Goal: Information Seeking & Learning: Learn about a topic

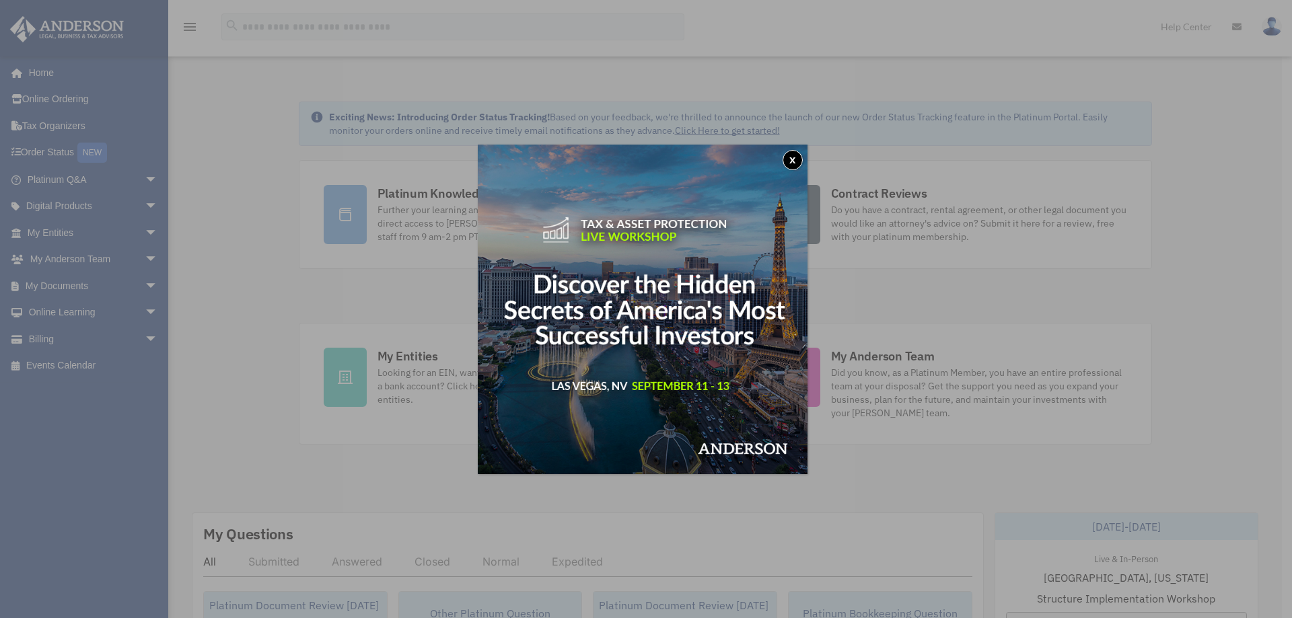
click at [795, 154] on button "x" at bounding box center [792, 160] width 20 height 20
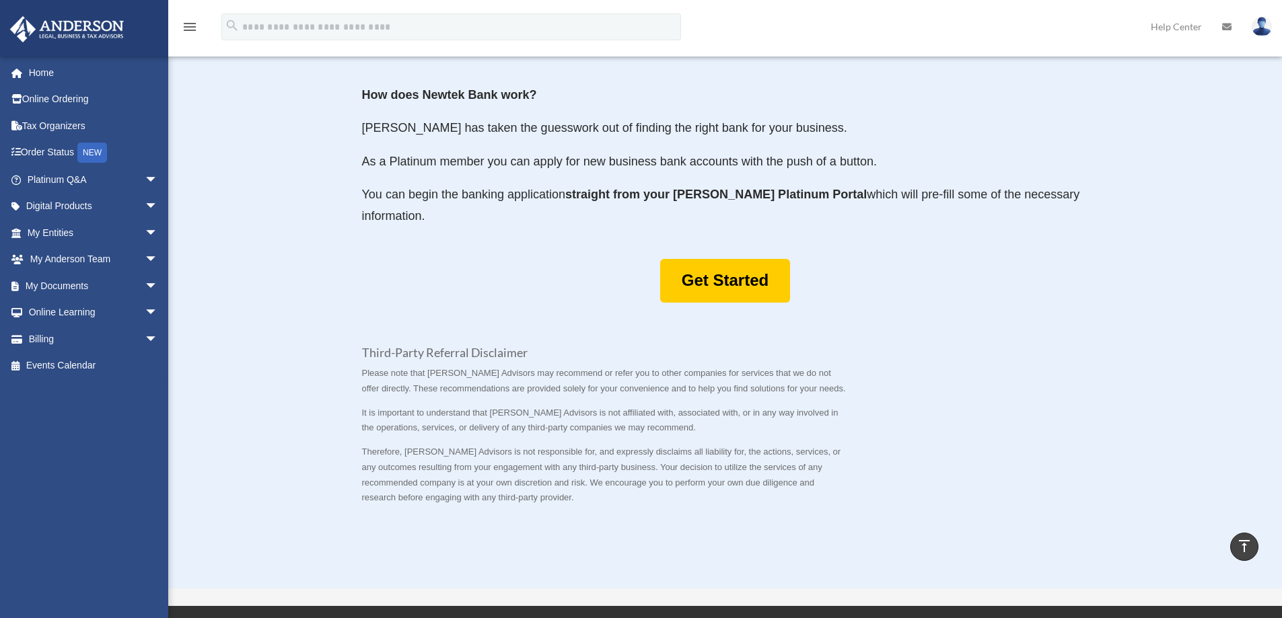
scroll to position [673, 0]
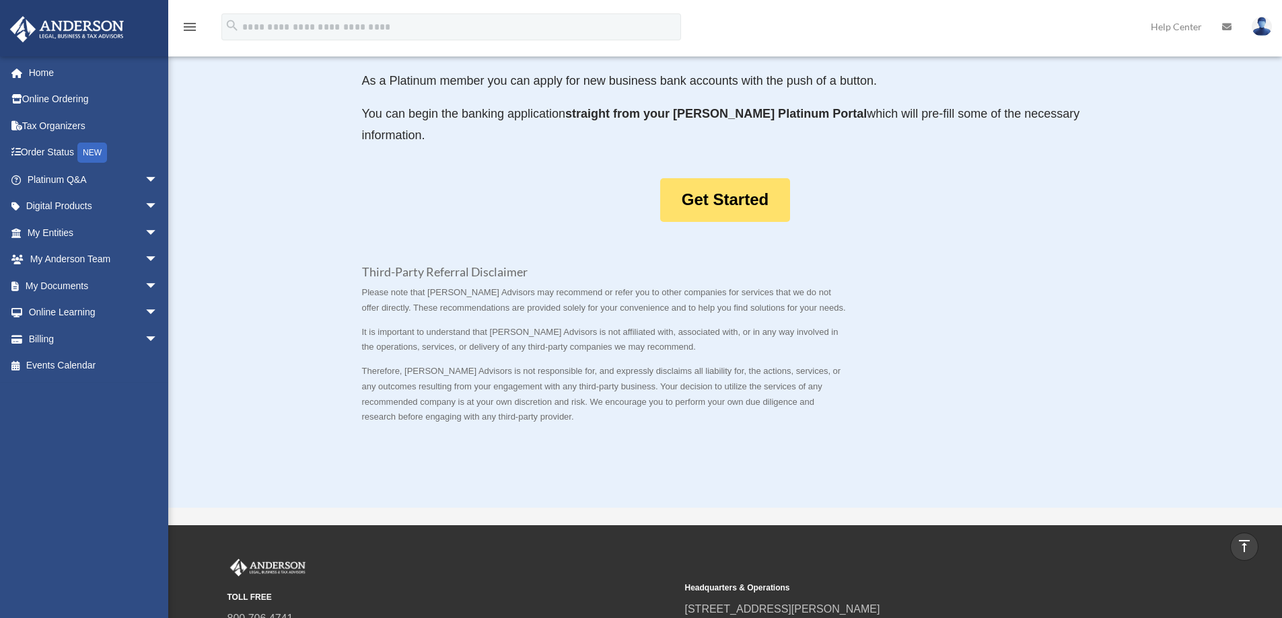
click at [713, 207] on link "Get Started" at bounding box center [725, 200] width 130 height 44
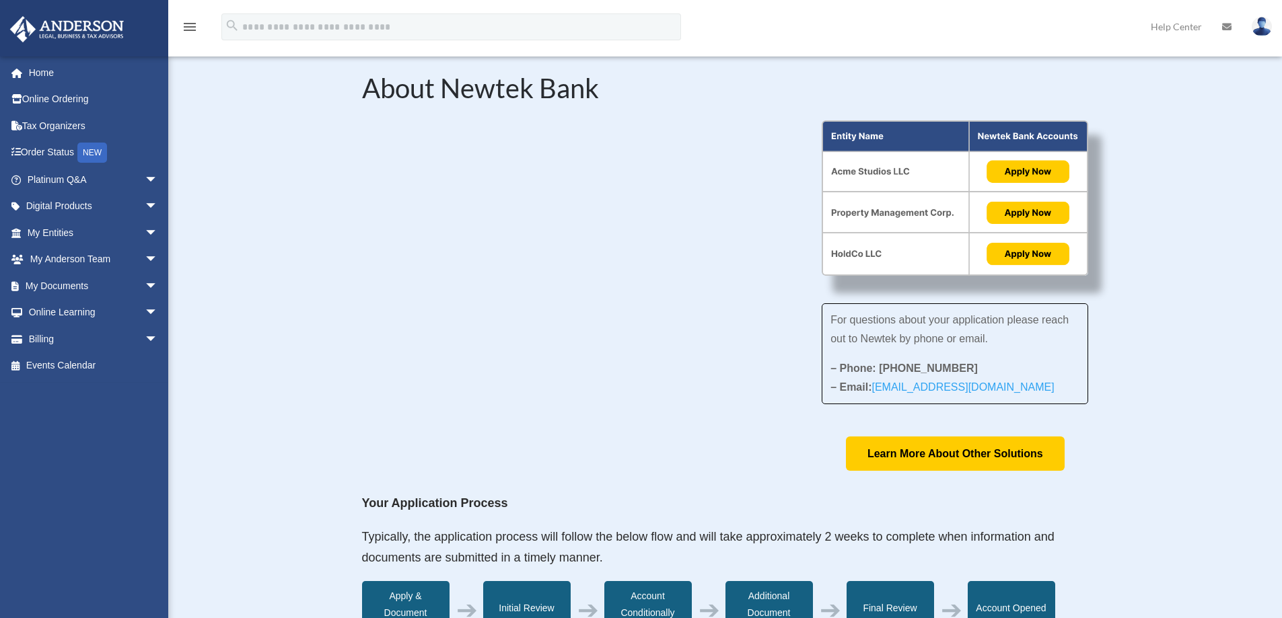
click at [307, 248] on div "About Newtek Bank For questions about your application please reach out to Newt…" at bounding box center [724, 607] width 1113 height 1146
click at [145, 229] on span "arrow_drop_down" at bounding box center [158, 233] width 27 height 28
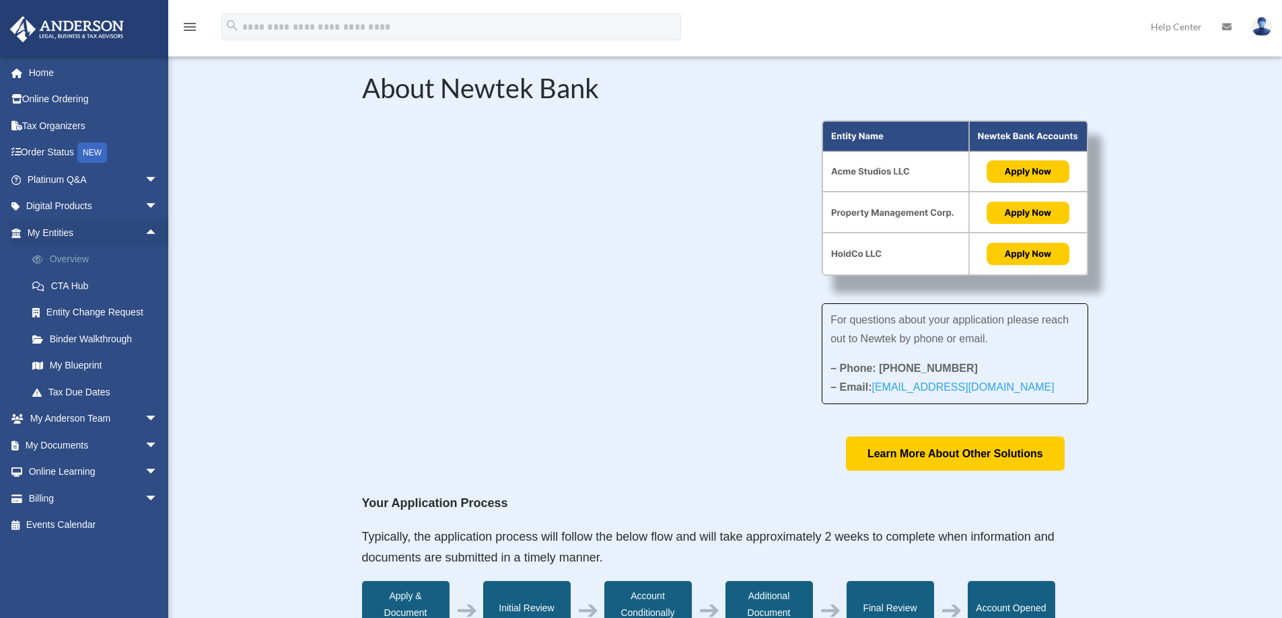
click at [87, 260] on link "Overview" at bounding box center [98, 259] width 159 height 27
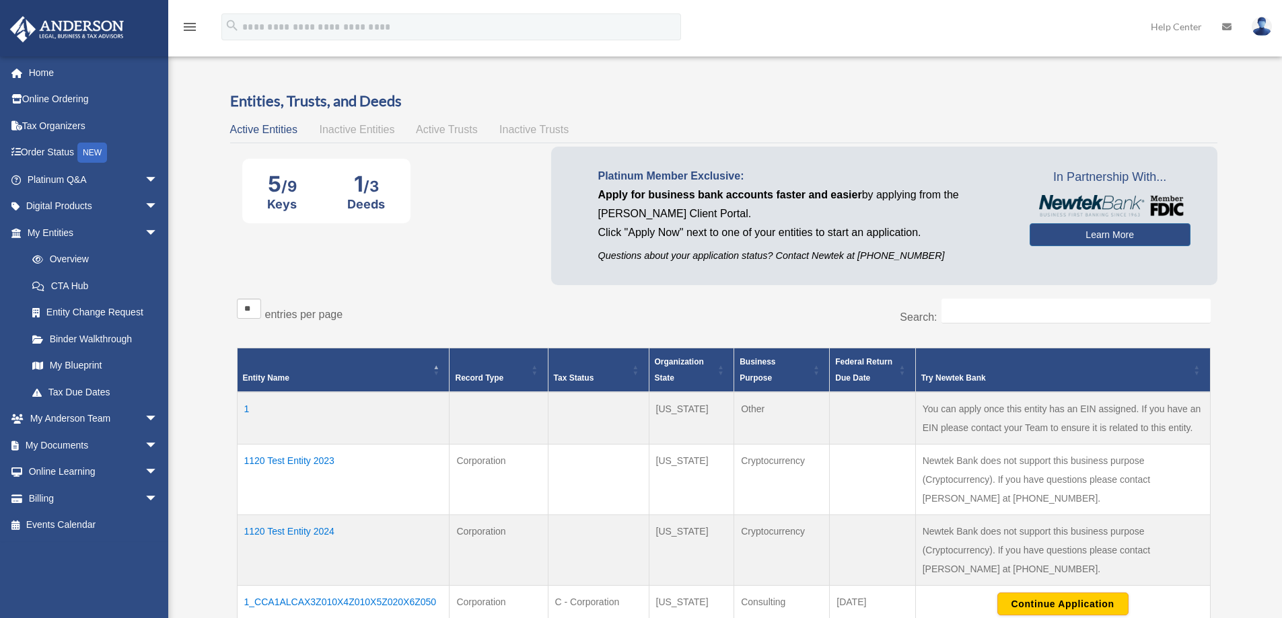
click at [493, 207] on div "5 /9 Keys 1 /3 Deeds Platinum Member Exclusive: Apply for business bank account…" at bounding box center [723, 219] width 987 height 145
